Goal: Information Seeking & Learning: Find specific page/section

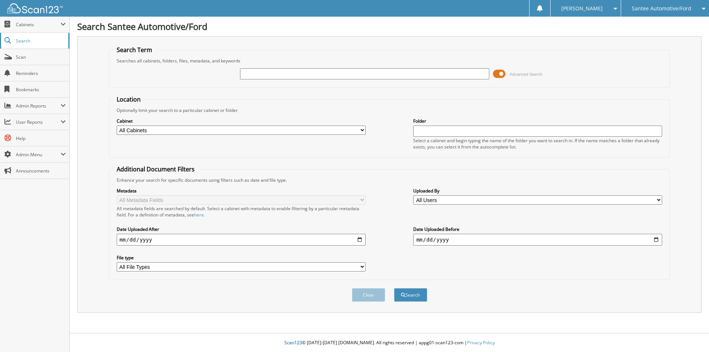
click at [31, 44] on span "Search" at bounding box center [40, 41] width 49 height 6
click at [268, 75] on input "text" at bounding box center [364, 73] width 249 height 11
type input "SCADA WORKERS COMP AUDIT"
click at [394, 288] on button "Search" at bounding box center [410, 295] width 33 height 14
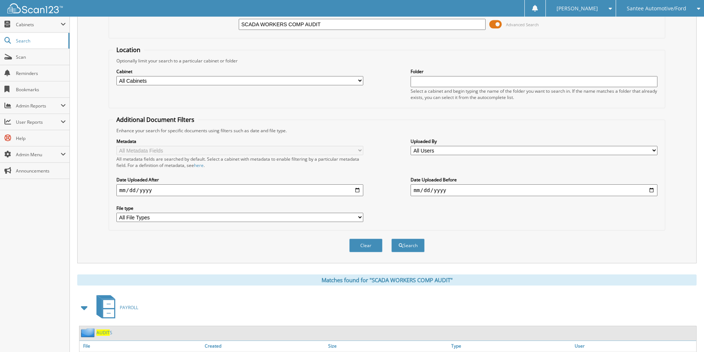
scroll to position [102, 0]
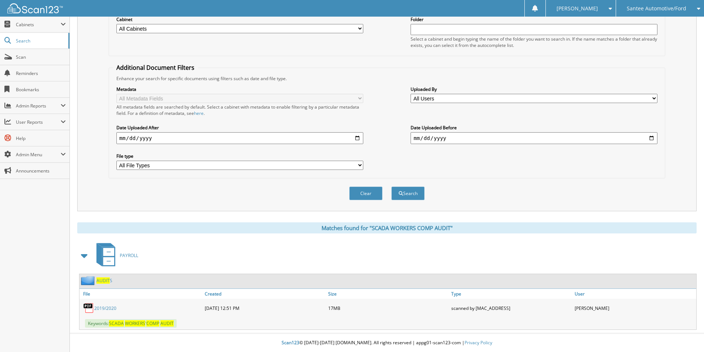
click at [120, 254] on span "PAYROLL" at bounding box center [129, 255] width 18 height 6
